Goal: Task Accomplishment & Management: Use online tool/utility

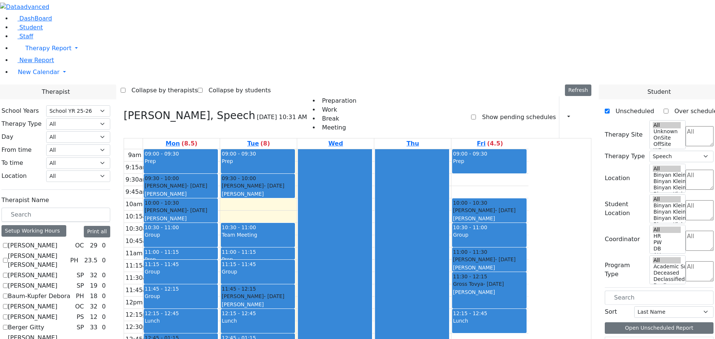
select select "212"
select select "3"
click at [565, 111] on button "button" at bounding box center [566, 117] width 8 height 13
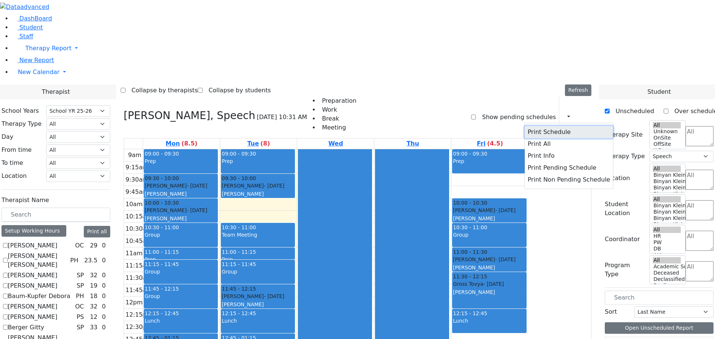
click at [544, 126] on button "Print Schedule" at bounding box center [569, 132] width 88 height 12
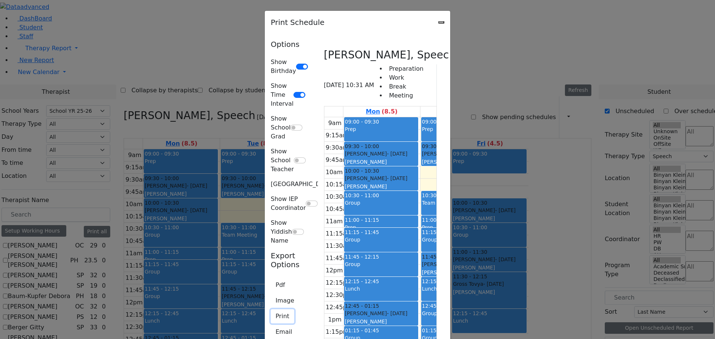
click at [271, 310] on button "Print" at bounding box center [282, 317] width 23 height 14
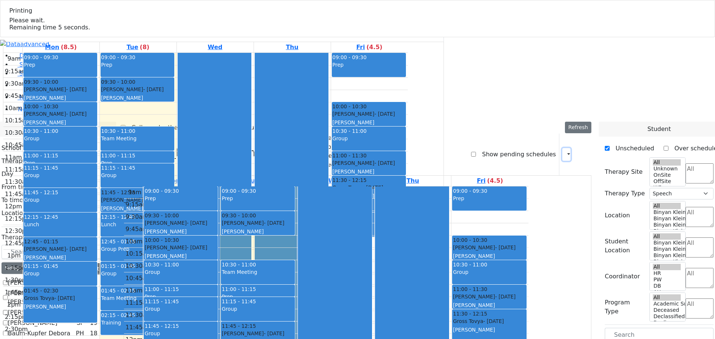
click at [564, 148] on button "button" at bounding box center [566, 154] width 8 height 13
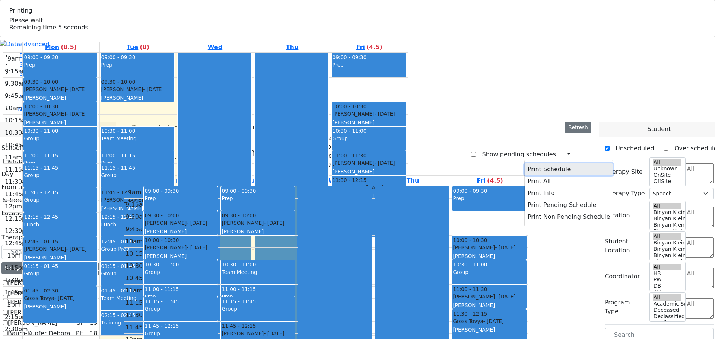
click at [542, 164] on button "Print Schedule" at bounding box center [569, 170] width 88 height 12
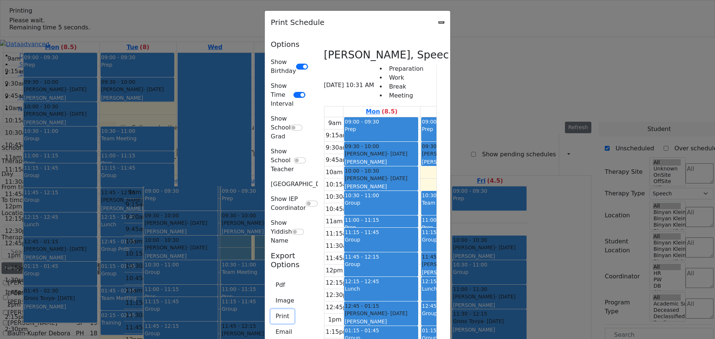
click at [271, 310] on button "Print" at bounding box center [282, 317] width 23 height 14
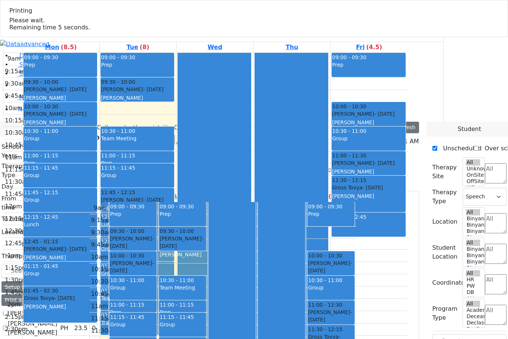
scroll to position [688, 0]
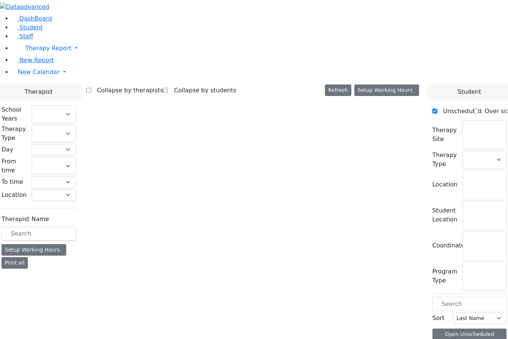
select select "212"
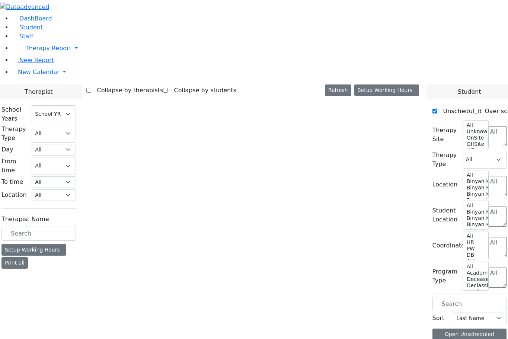
select select "3"
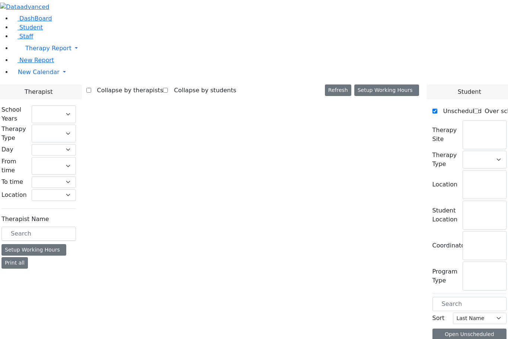
select select "212"
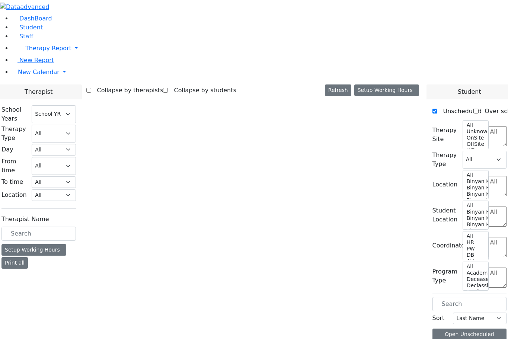
select select "3"
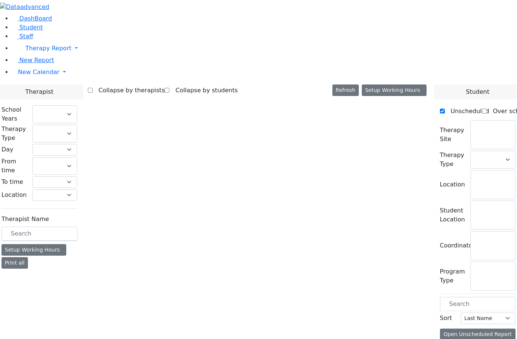
select select "212"
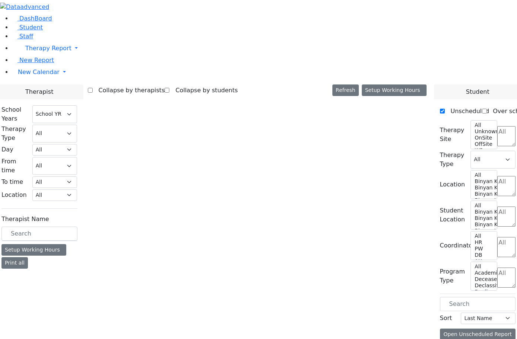
select select "3"
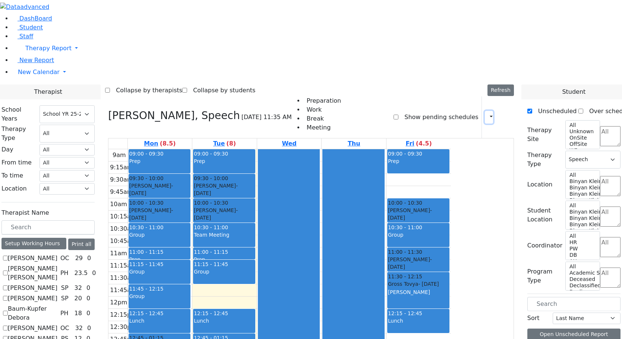
click at [485, 111] on button "button" at bounding box center [489, 117] width 8 height 13
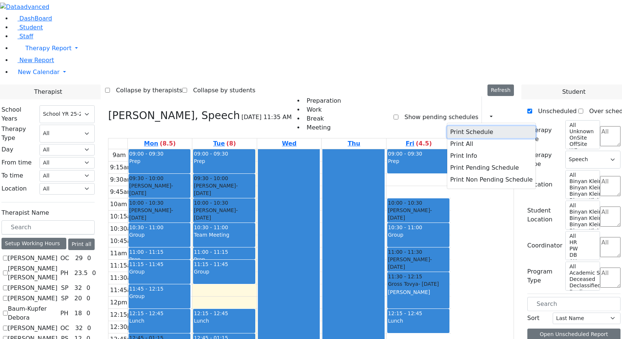
click at [479, 126] on button "Print Schedule" at bounding box center [491, 132] width 88 height 12
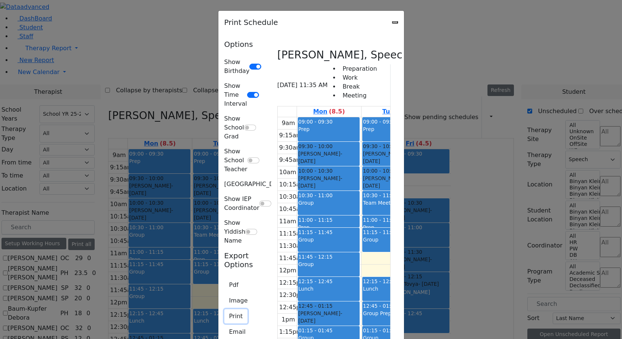
click at [224, 310] on button "Print" at bounding box center [235, 317] width 23 height 14
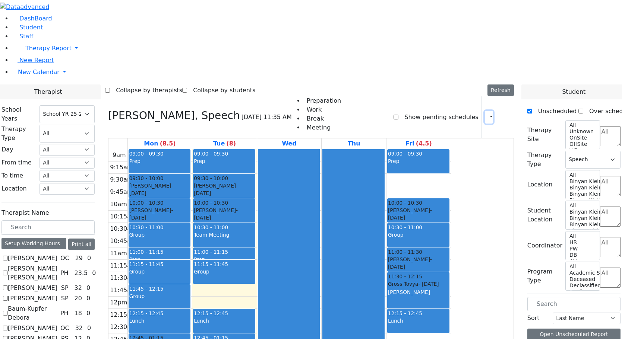
click at [486, 114] on icon "button" at bounding box center [486, 117] width 0 height 7
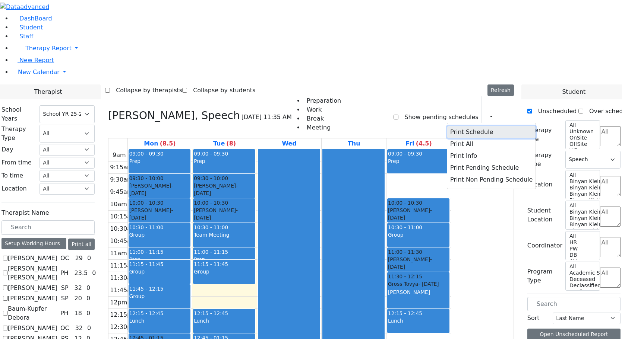
click at [447, 126] on button "Print Schedule" at bounding box center [491, 132] width 88 height 12
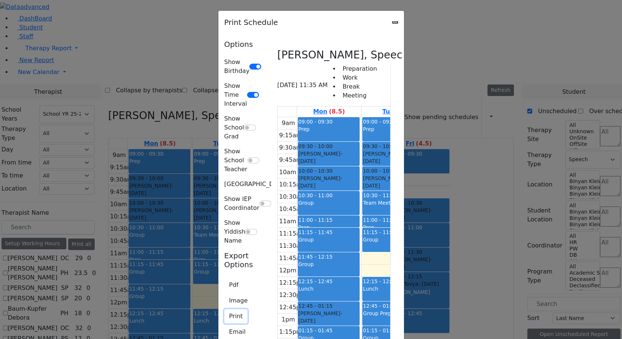
click at [224, 310] on button "Print" at bounding box center [235, 317] width 23 height 14
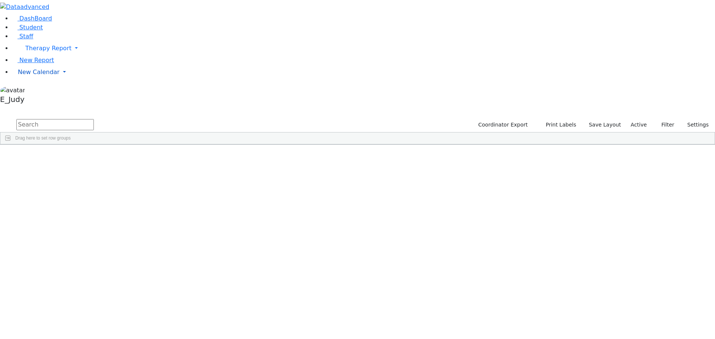
click at [72, 56] on link "New Calendar" at bounding box center [363, 48] width 703 height 15
click at [34, 99] on span "Teacher Report" at bounding box center [40, 95] width 45 height 7
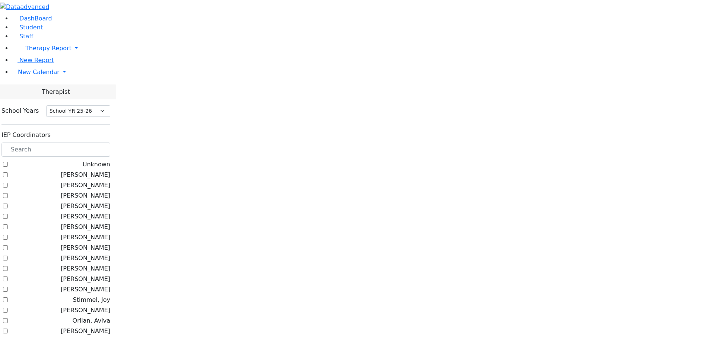
select select "212"
checkbox input "true"
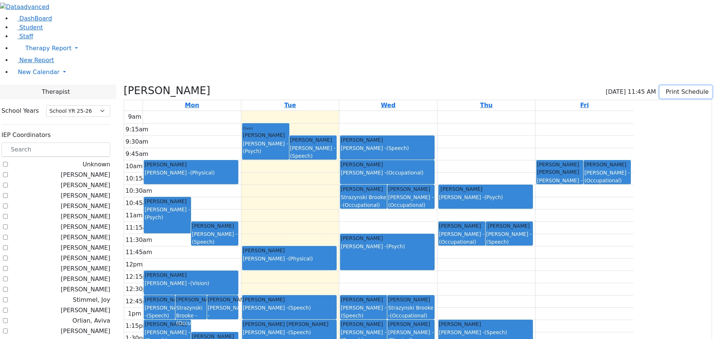
click at [676, 86] on button "Print Schedule" at bounding box center [686, 92] width 53 height 13
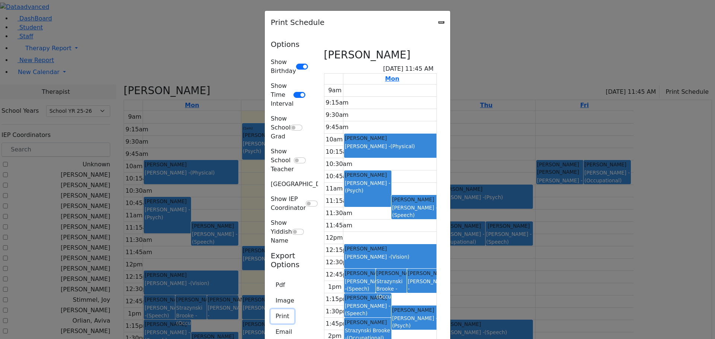
click at [271, 310] on button "Print" at bounding box center [282, 317] width 23 height 14
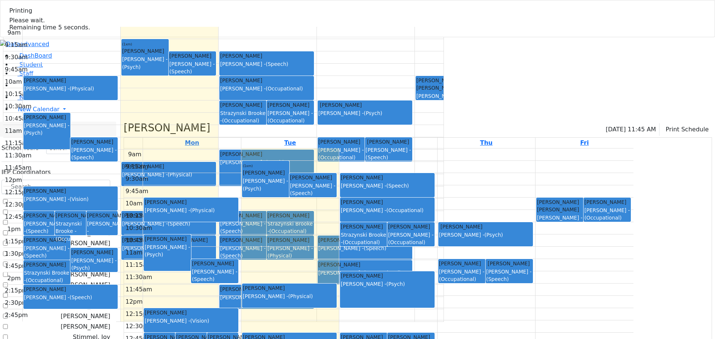
select select "212"
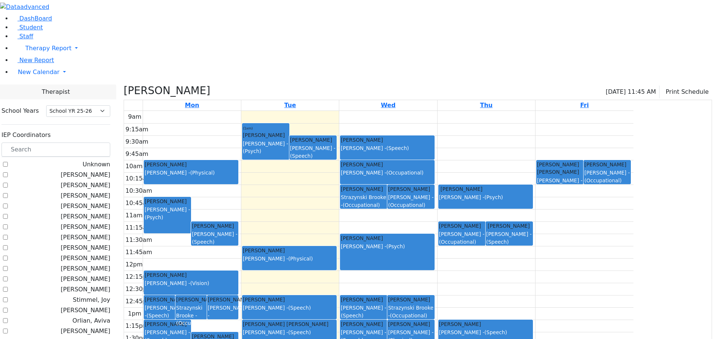
checkbox input "false"
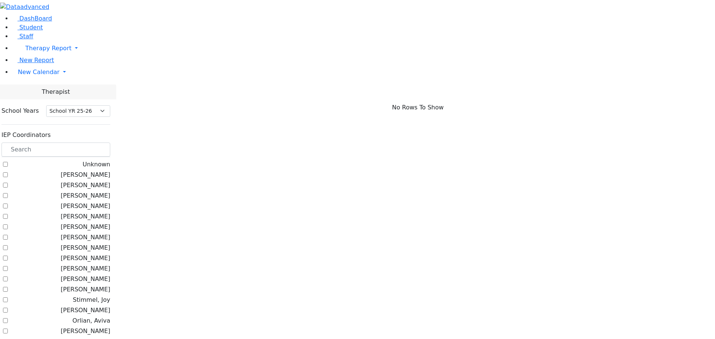
scroll to position [377, 0]
checkbox input "true"
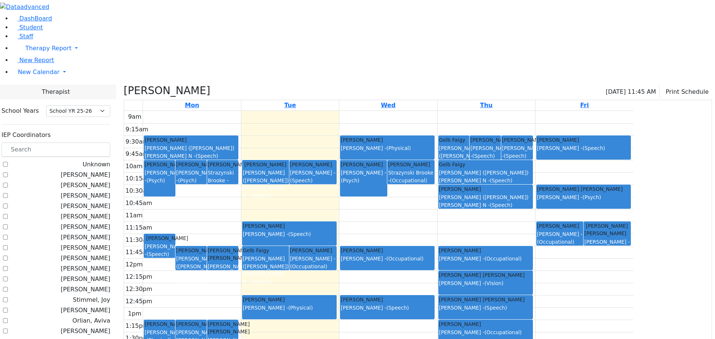
checkbox input "true"
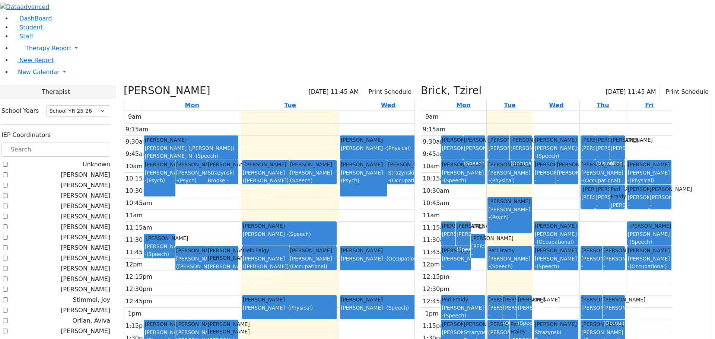
scroll to position [0, 0]
click at [93, 181] on label "[PERSON_NAME]" at bounding box center [86, 185] width 50 height 9
click at [8, 183] on input "[PERSON_NAME]" at bounding box center [5, 185] width 5 height 5
checkbox input "true"
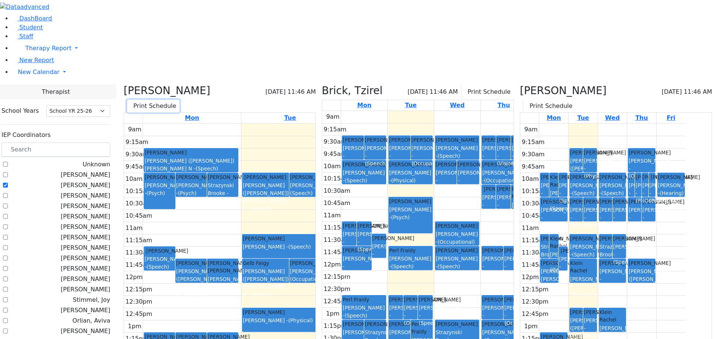
click at [180, 100] on button "Print Schedule" at bounding box center [153, 106] width 53 height 13
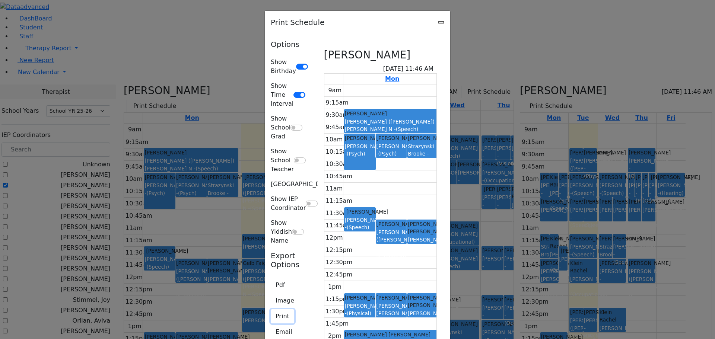
click at [271, 310] on button "Print" at bounding box center [282, 317] width 23 height 14
